Goal: Task Accomplishment & Management: Manage account settings

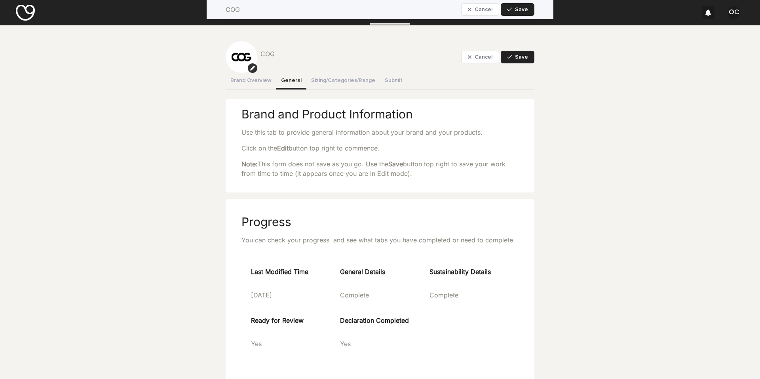
scroll to position [792, 0]
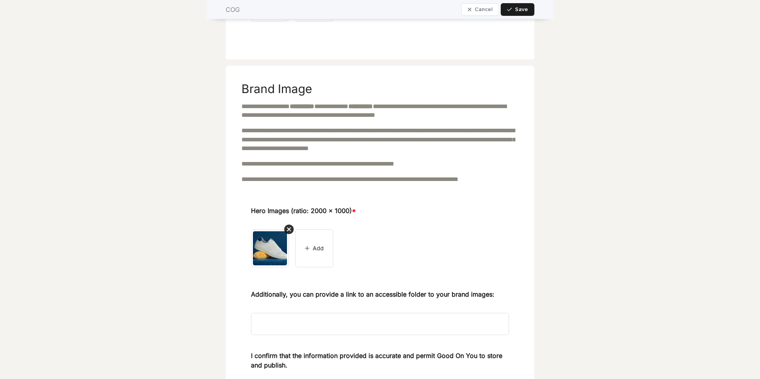
click at [524, 9] on span "Save" at bounding box center [521, 10] width 13 height 6
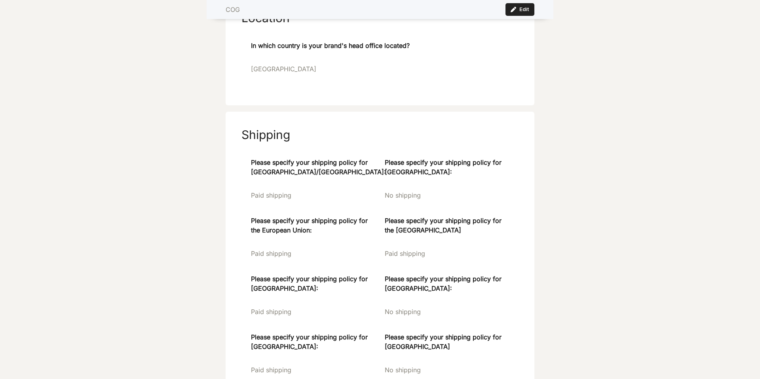
scroll to position [1114, 0]
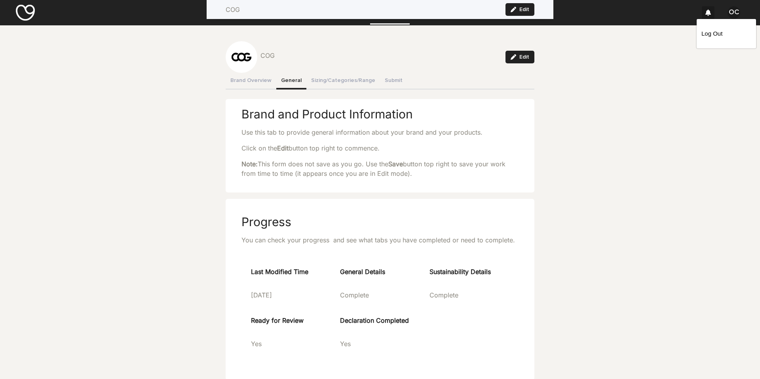
scroll to position [910, 0]
